Goal: Task Accomplishment & Management: Manage account settings

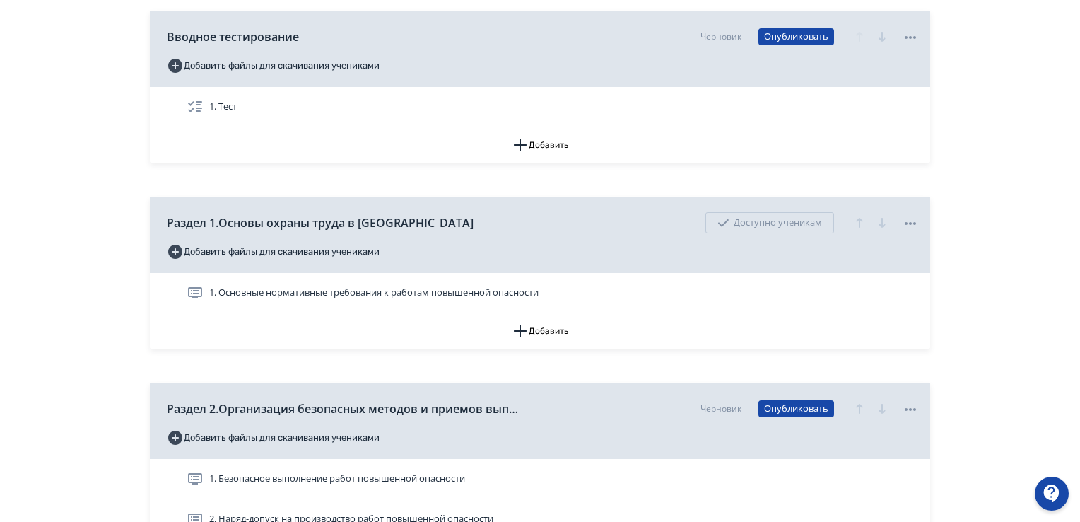
scroll to position [212, 0]
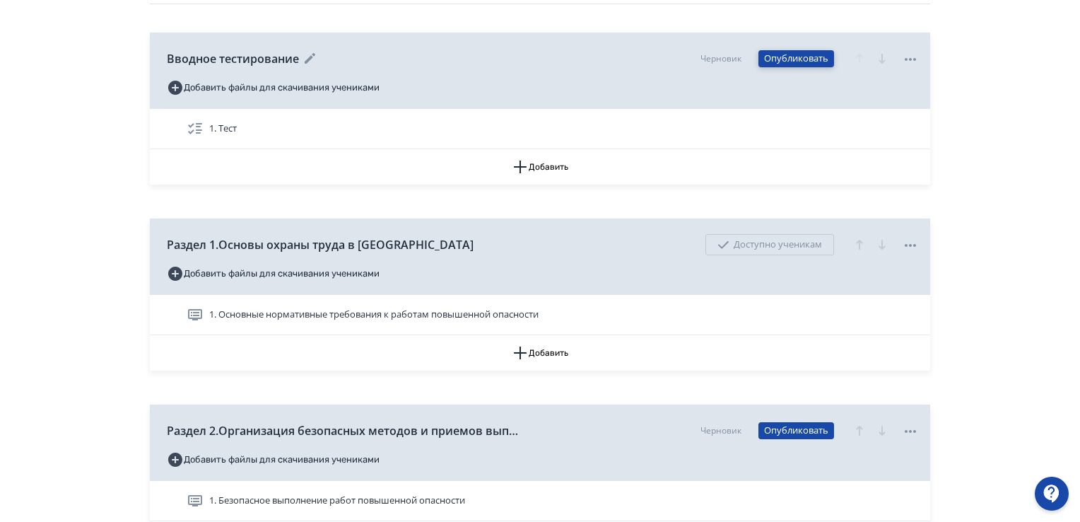
click at [792, 58] on button "Опубликовать" at bounding box center [796, 58] width 76 height 17
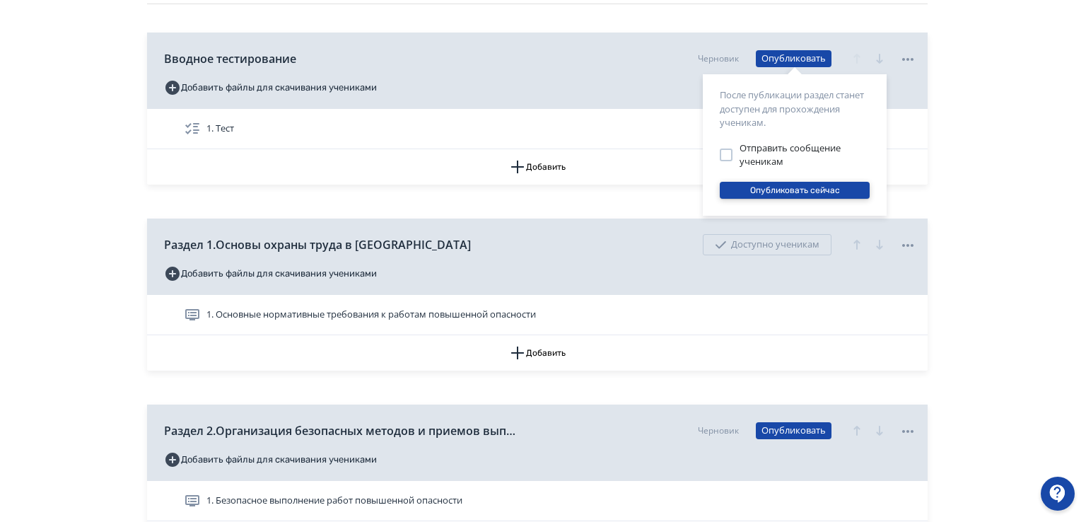
click at [755, 188] on button "Опубликовать сейчас" at bounding box center [794, 190] width 150 height 17
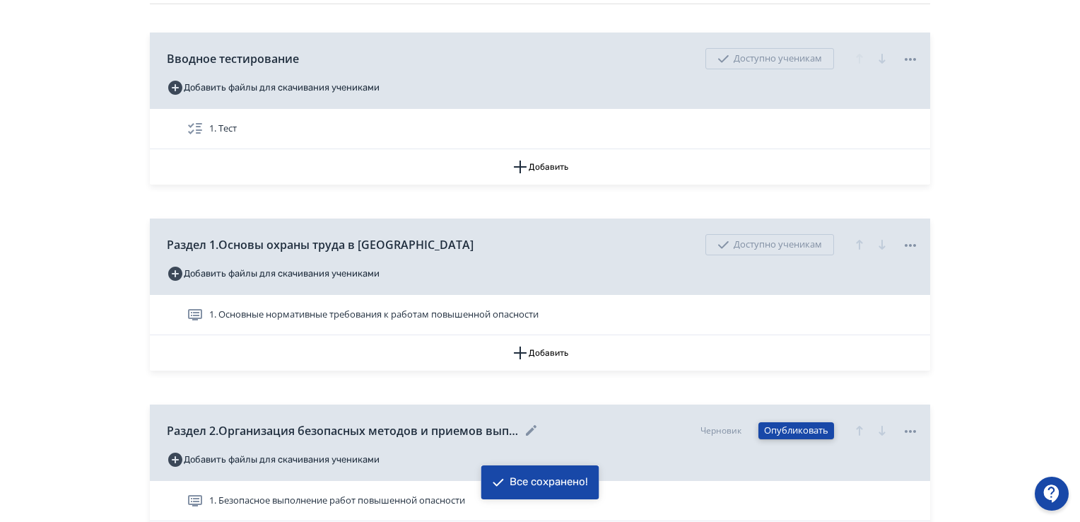
click at [783, 430] on button "Опубликовать" at bounding box center [796, 430] width 76 height 17
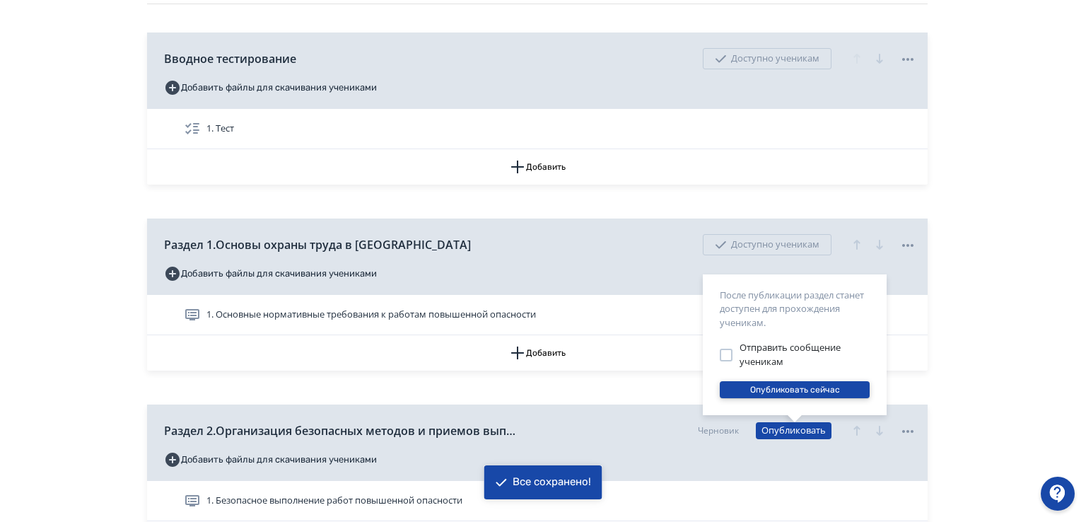
click at [776, 392] on button "Опубликовать сейчас" at bounding box center [794, 389] width 150 height 17
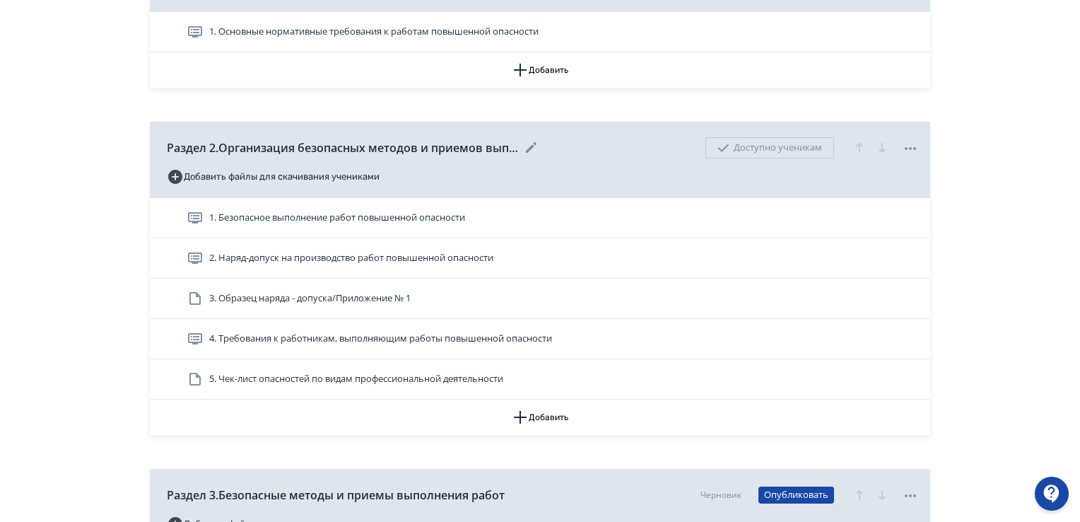
scroll to position [424, 0]
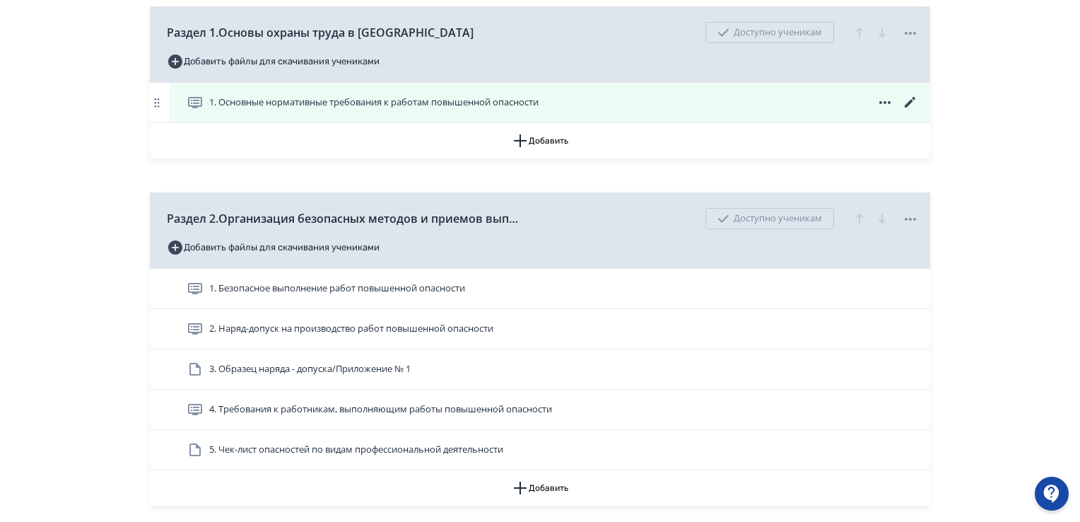
click at [464, 107] on span "1. Основные нормативные требования к работам повышенной опасности" at bounding box center [373, 102] width 329 height 14
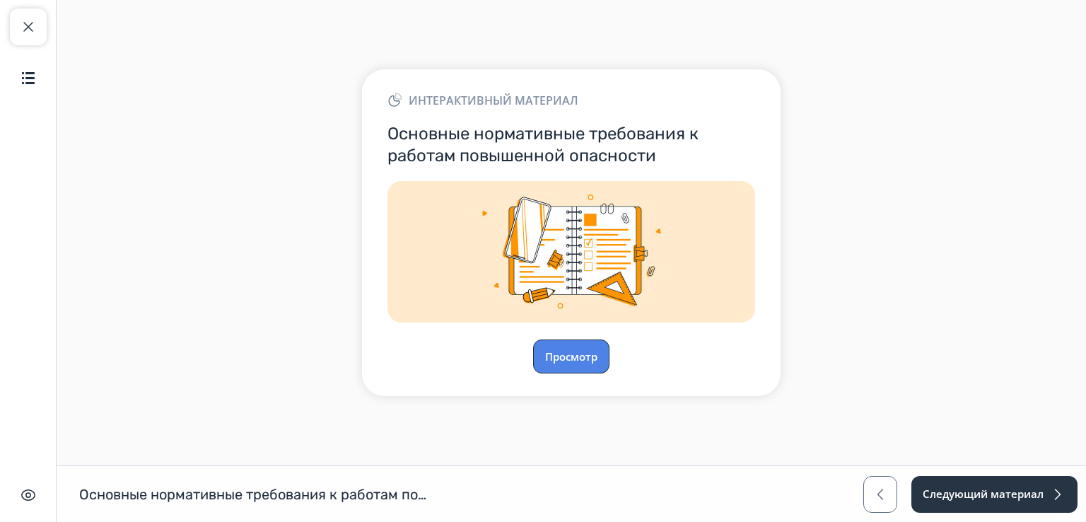
click at [574, 358] on button "Просмотр" at bounding box center [571, 356] width 76 height 34
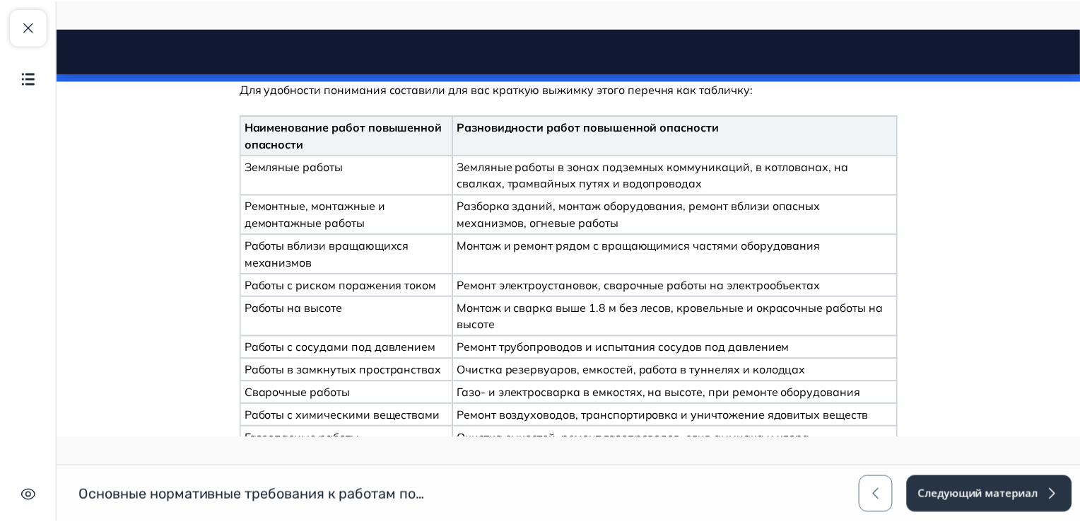
scroll to position [12270, 0]
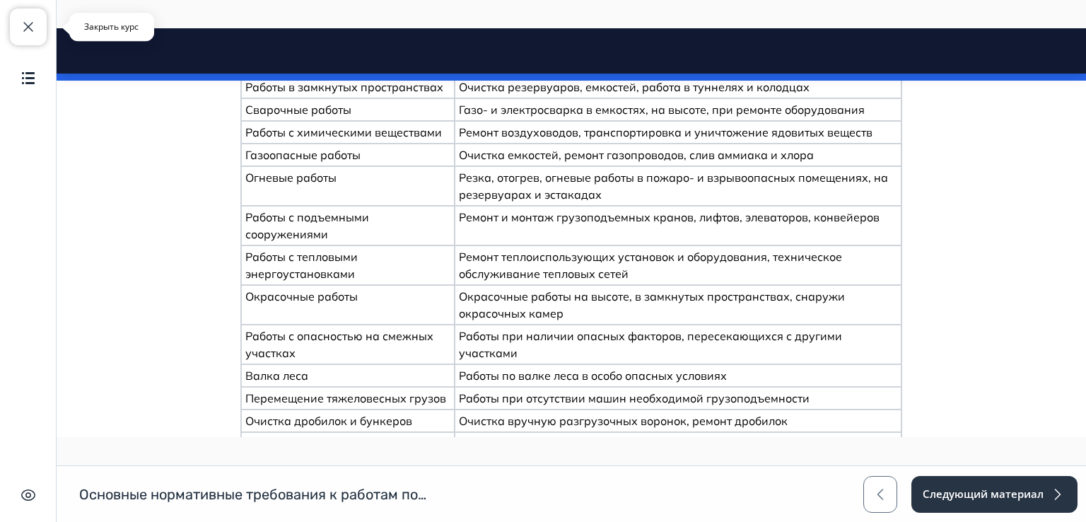
click at [31, 31] on span "button" at bounding box center [28, 26] width 17 height 17
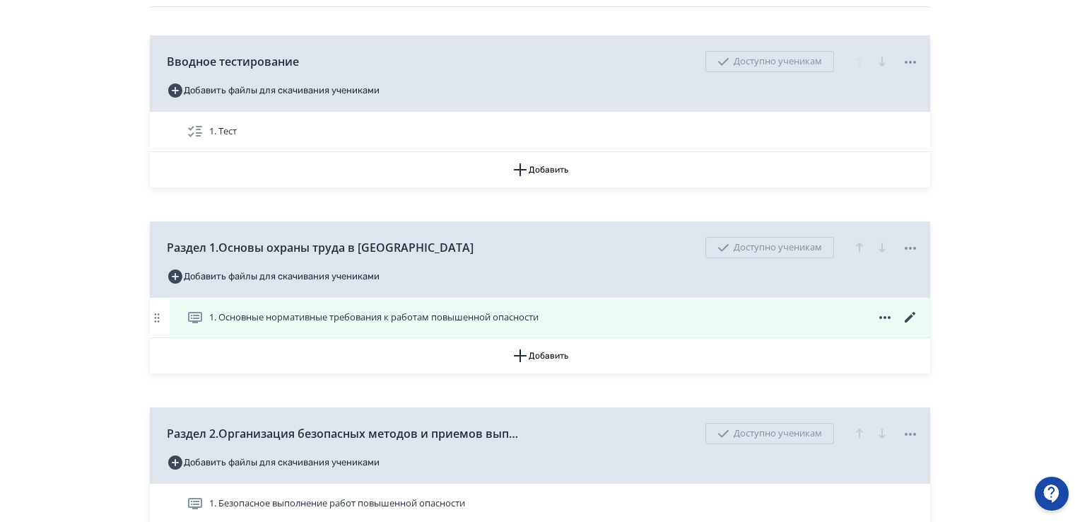
scroll to position [212, 0]
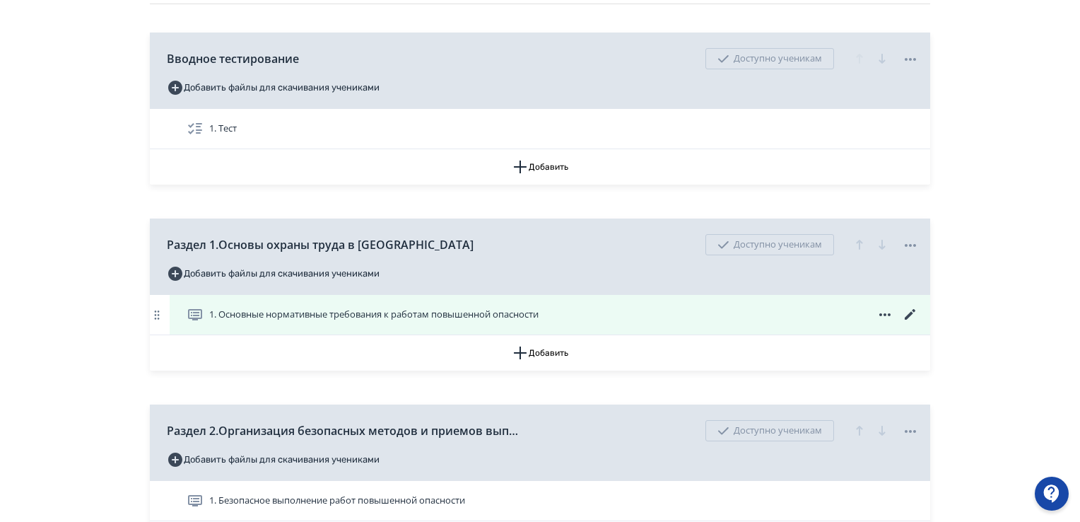
click at [913, 312] on icon at bounding box center [910, 314] width 17 height 17
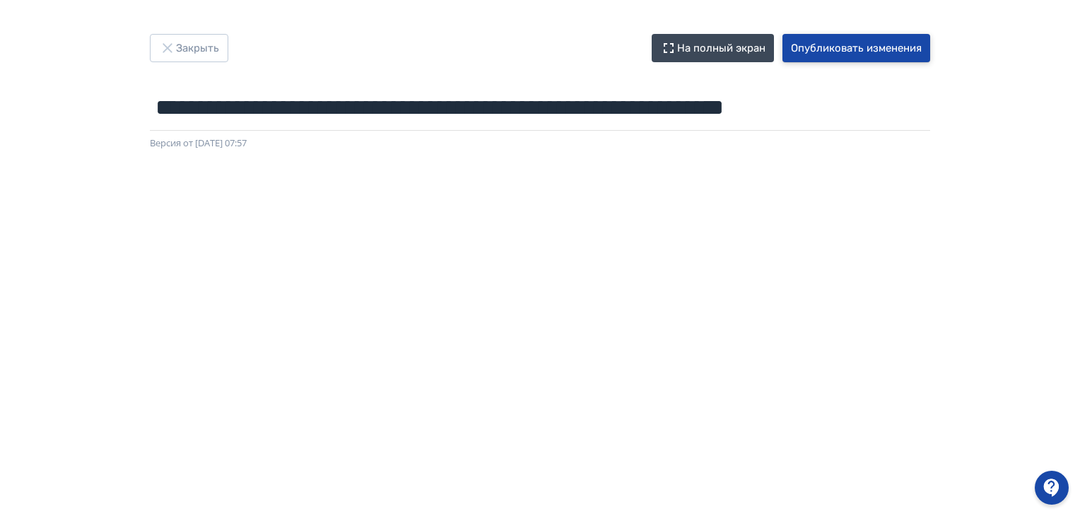
click at [866, 45] on button "Опубликовать изменения" at bounding box center [856, 48] width 148 height 28
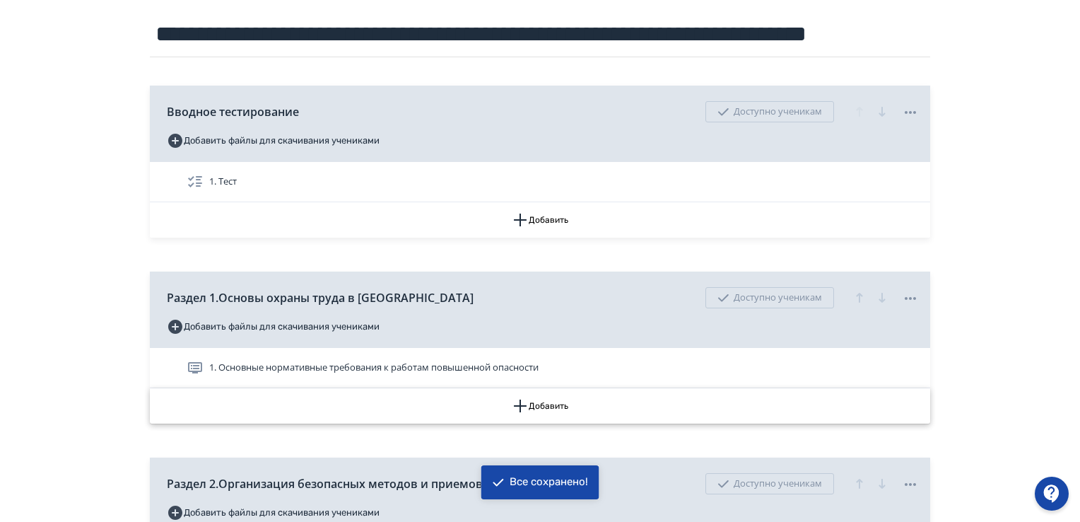
scroll to position [283, 0]
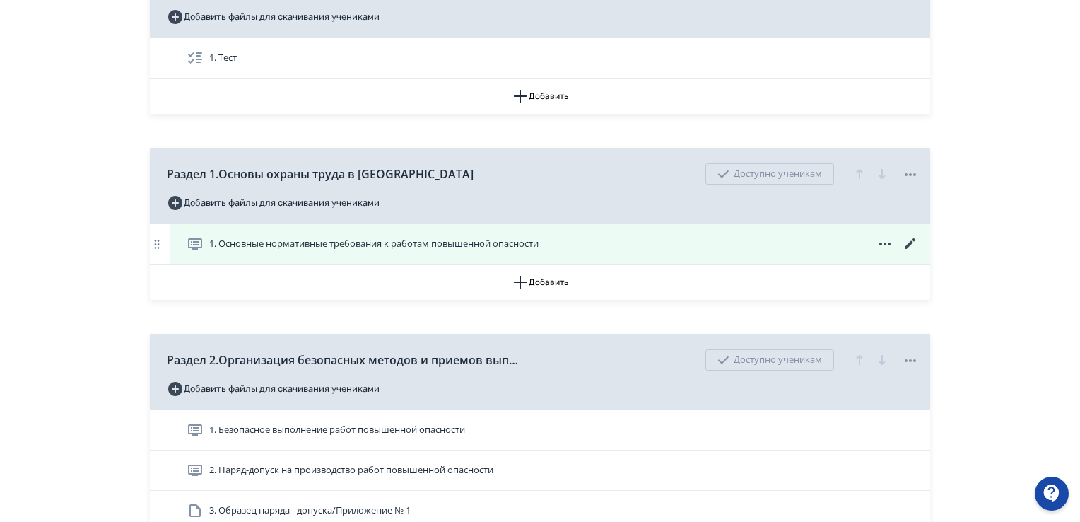
click at [404, 243] on span "1. Основные нормативные требования к работам повышенной опасности" at bounding box center [373, 244] width 329 height 14
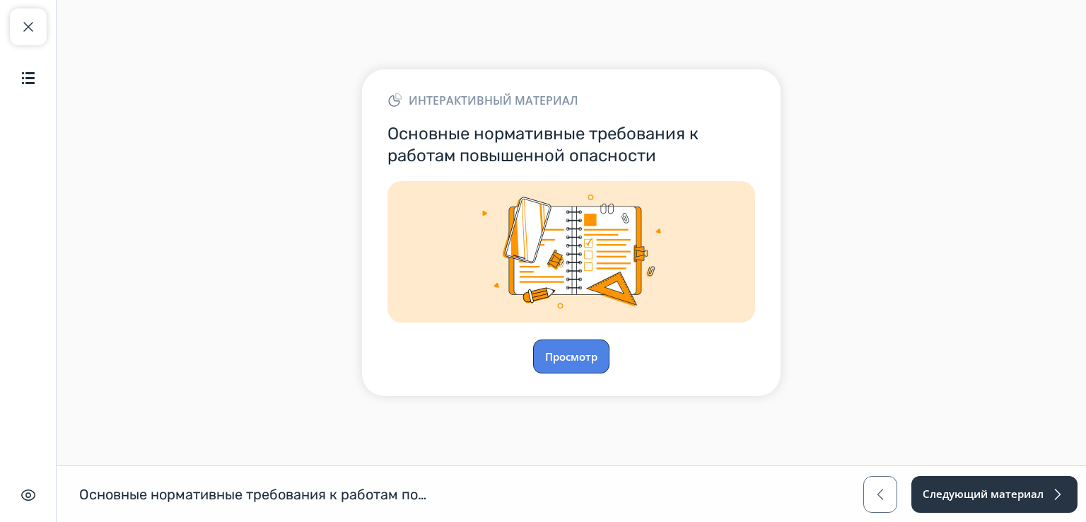
click at [563, 343] on button "Просмотр" at bounding box center [571, 356] width 76 height 34
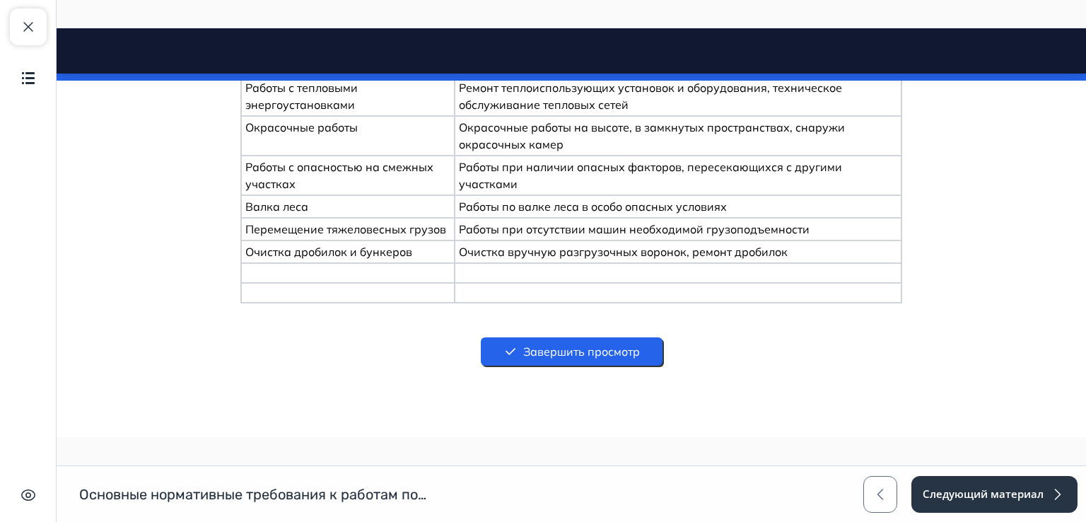
scroll to position [12482, 0]
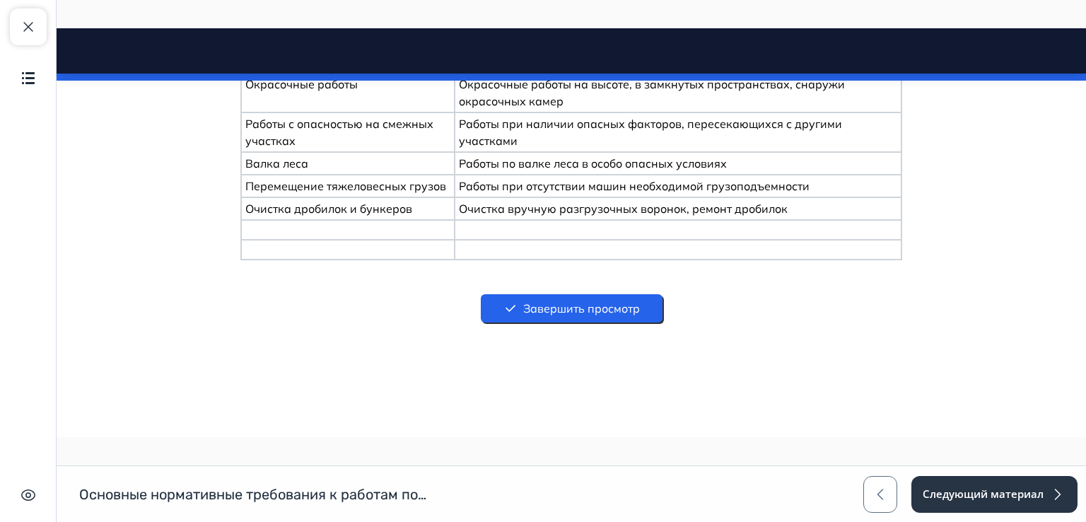
drag, startPoint x: 1079, startPoint y: 45, endPoint x: 1141, endPoint y: 524, distance: 482.6
click at [524, 302] on button "Завершить просмотр" at bounding box center [572, 308] width 182 height 28
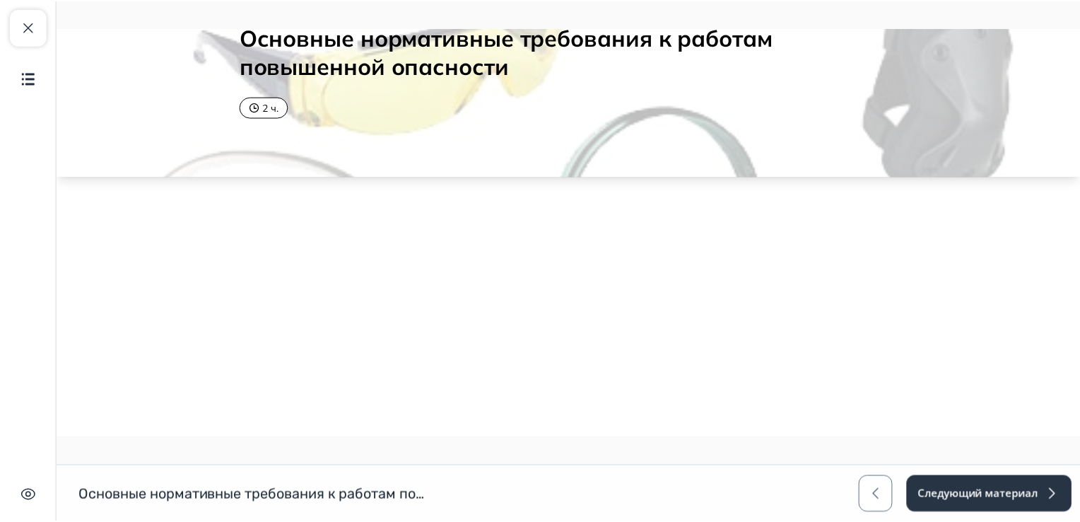
scroll to position [0, 0]
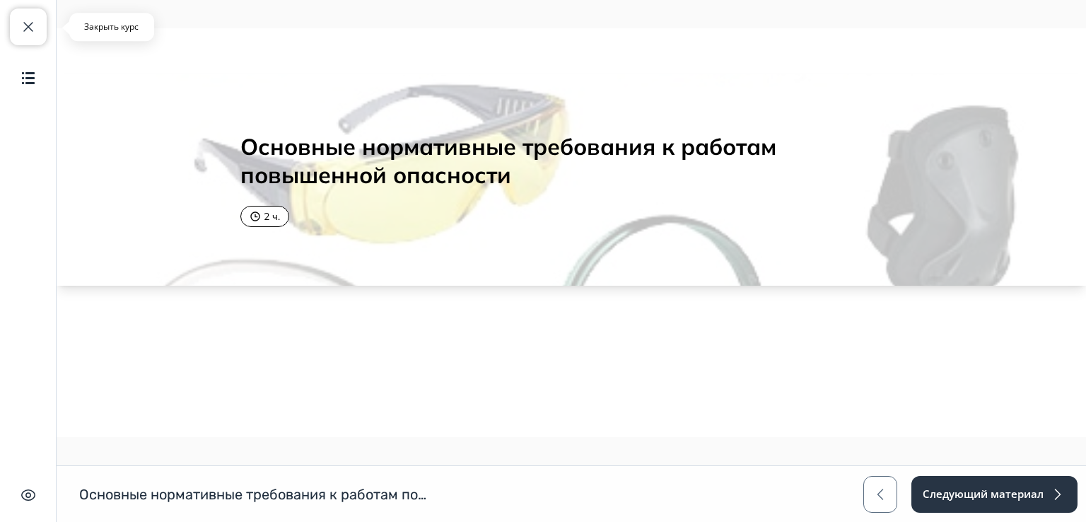
click at [29, 25] on span "button" at bounding box center [28, 26] width 17 height 17
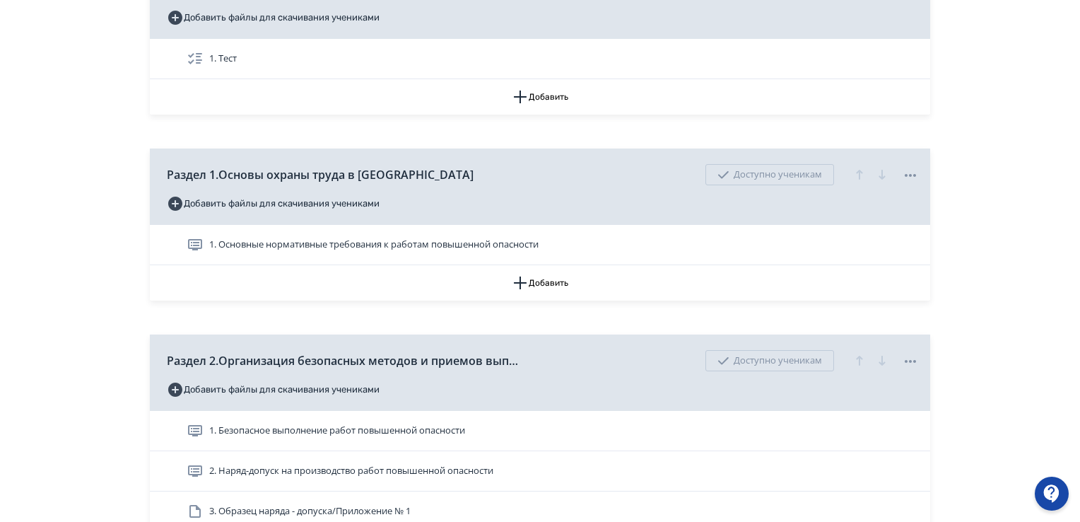
scroll to position [283, 0]
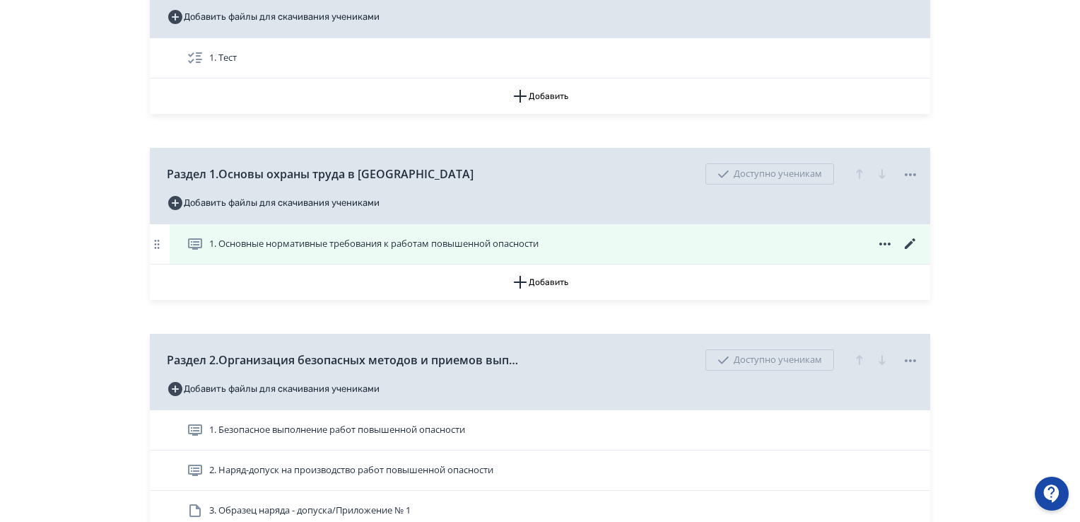
click at [907, 243] on icon at bounding box center [910, 243] width 17 height 17
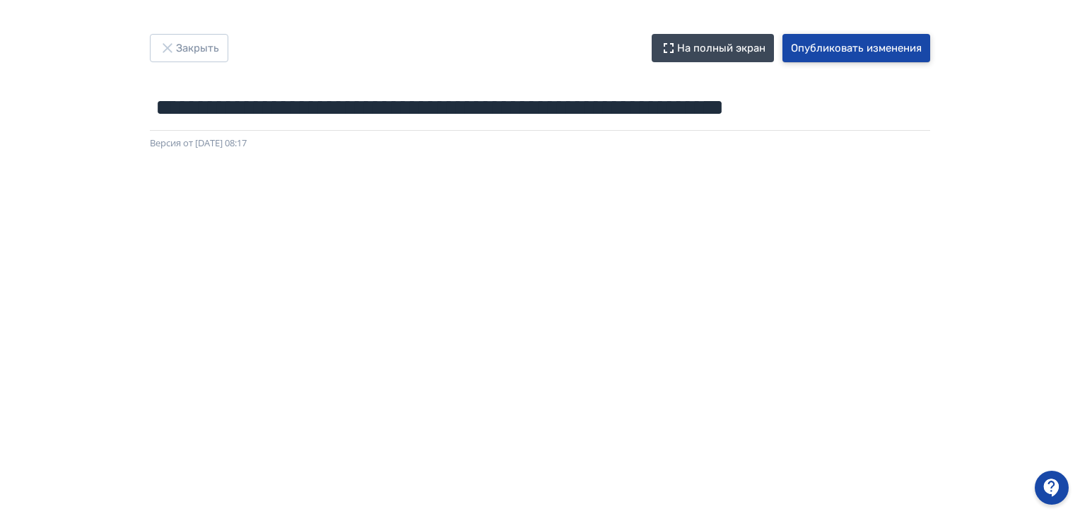
click at [850, 48] on button "Опубликовать изменения" at bounding box center [856, 48] width 148 height 28
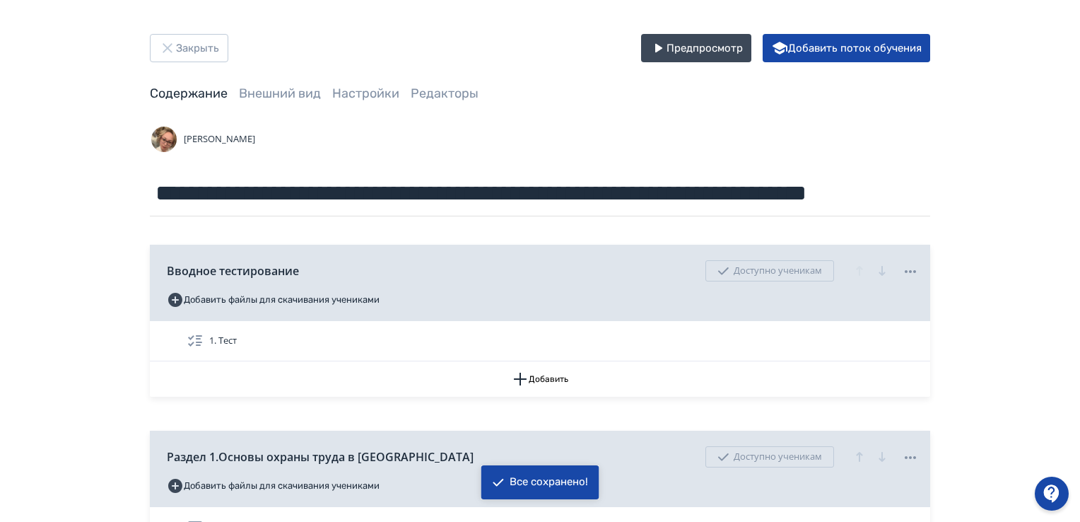
click at [1060, 495] on div at bounding box center [1052, 493] width 34 height 34
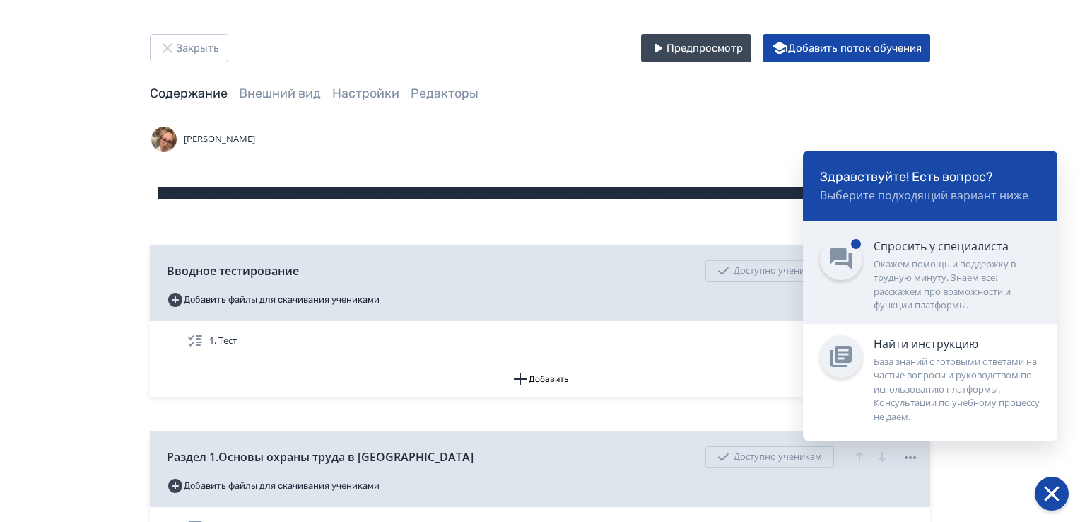
click at [936, 269] on div "Окажем помощь и поддержку в трудную минуту. Знаем все: расскажем про возможност…" at bounding box center [957, 284] width 167 height 55
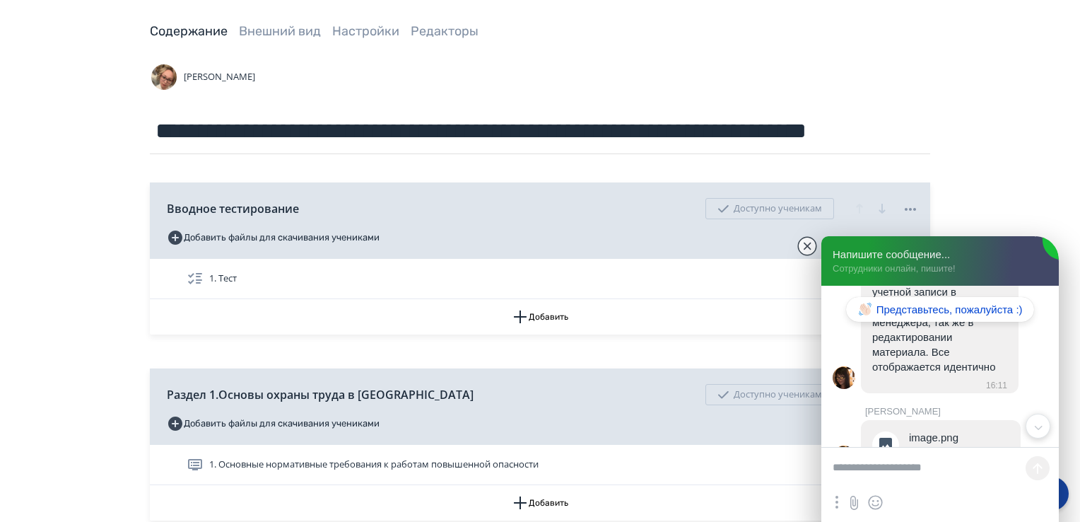
scroll to position [283, 0]
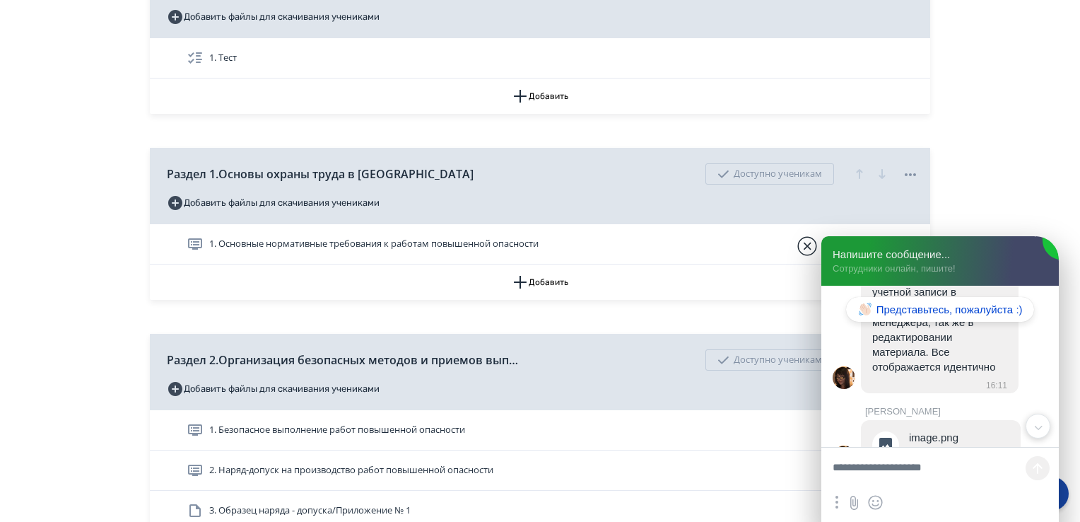
click at [809, 250] on jdiv at bounding box center [807, 246] width 20 height 20
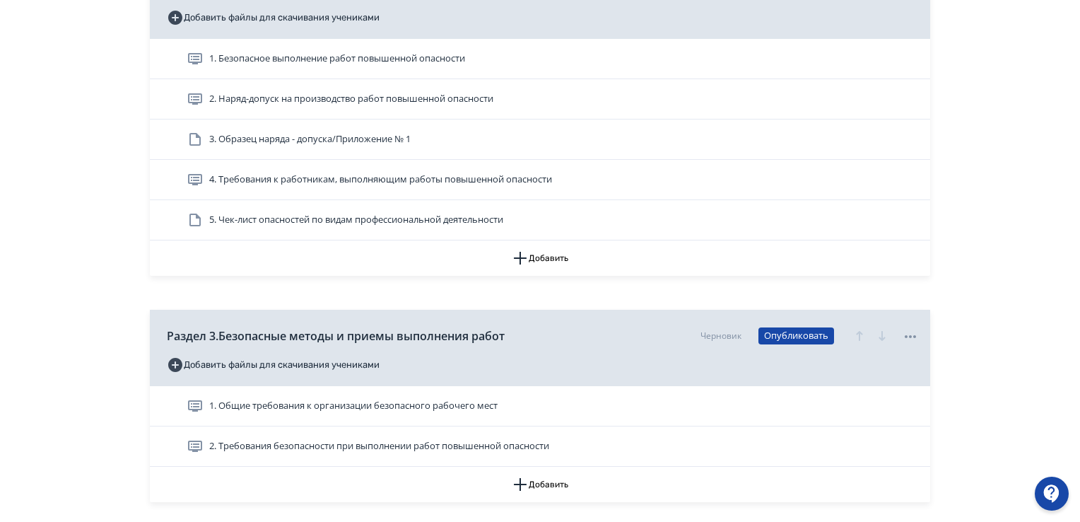
scroll to position [777, 0]
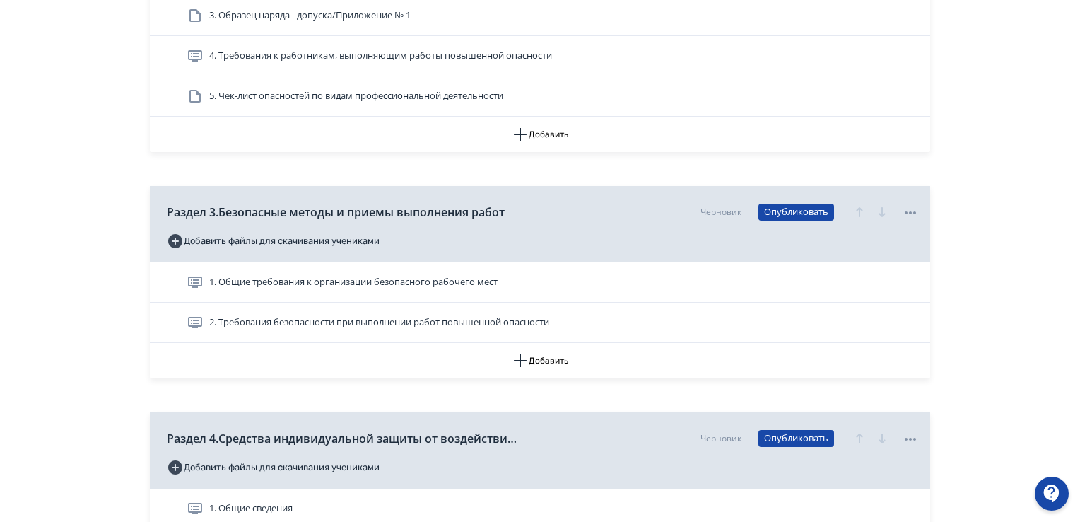
click at [906, 283] on div "1. Общие требования к организации безопасного рабочего мест 2. Требования безоп…" at bounding box center [540, 302] width 780 height 81
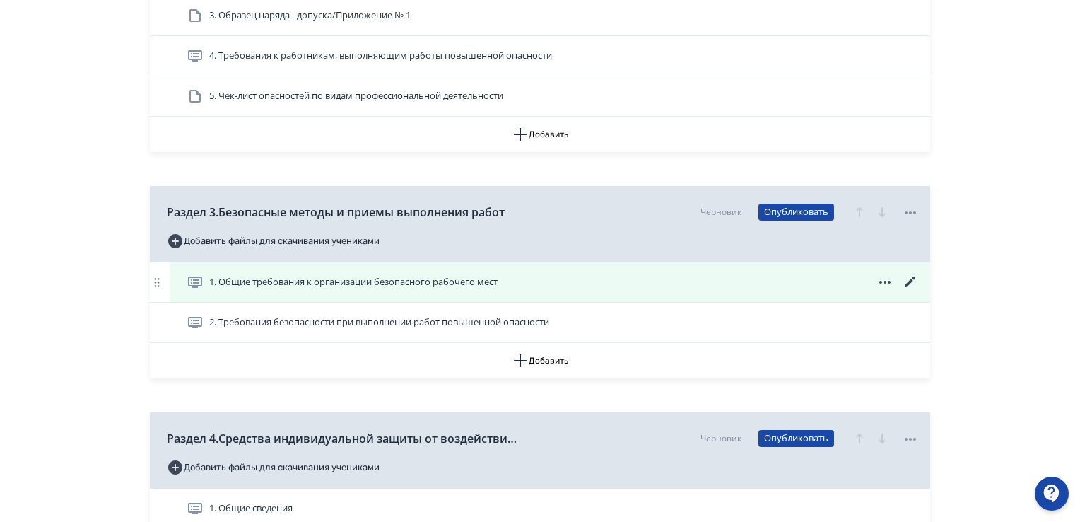
click at [903, 281] on icon at bounding box center [910, 282] width 17 height 17
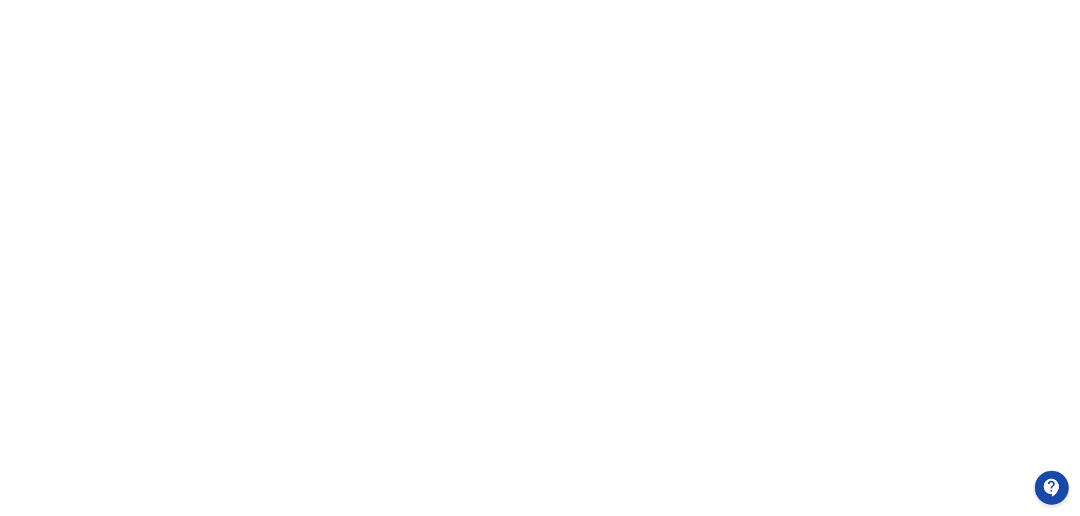
scroll to position [298, 0]
